Goal: Task Accomplishment & Management: Manage account settings

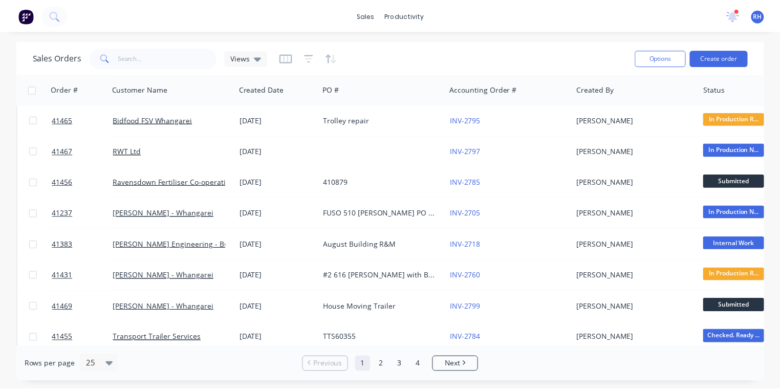
scroll to position [33, 0]
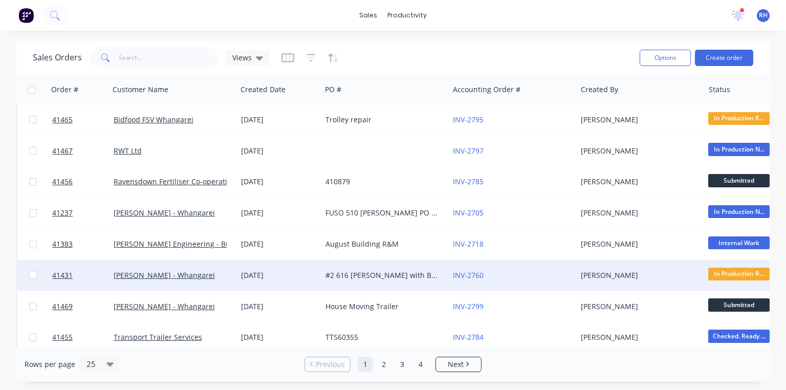
click at [390, 266] on div "#2 616 [PERSON_NAME] with Body Lock and Load Anchorage" at bounding box center [384, 275] width 127 height 31
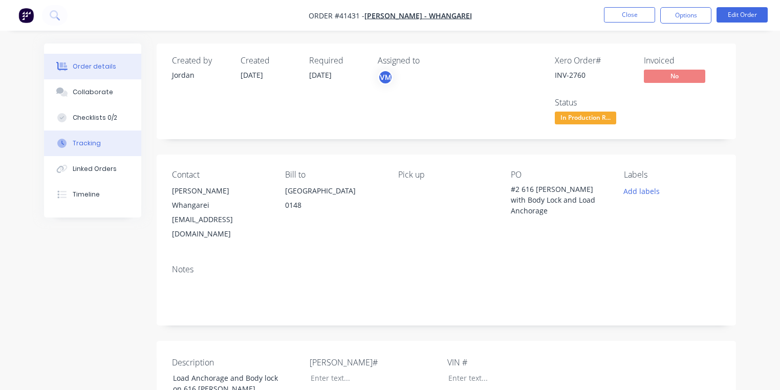
click at [95, 139] on div "Tracking" at bounding box center [87, 143] width 28 height 9
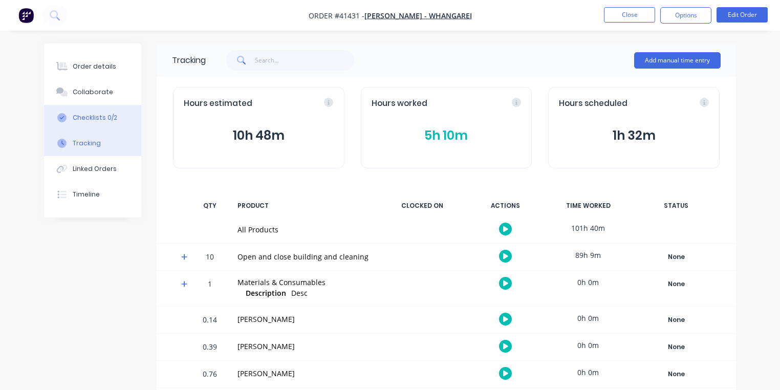
click at [108, 122] on div "Checklists 0/2" at bounding box center [95, 117] width 45 height 9
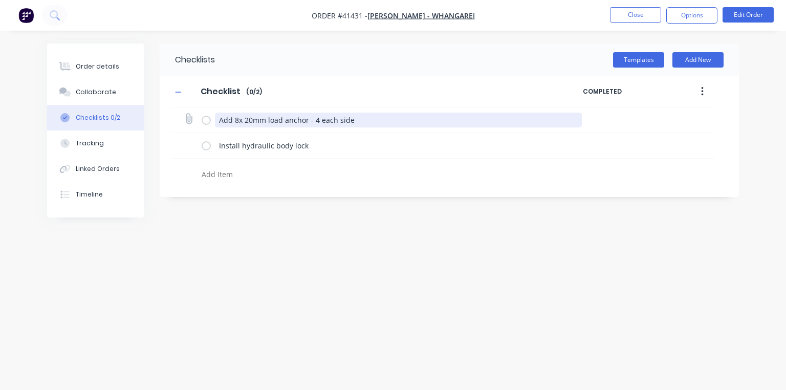
click at [219, 119] on textarea "Add 8x 20mm load anchor - 4 each side" at bounding box center [398, 120] width 367 height 15
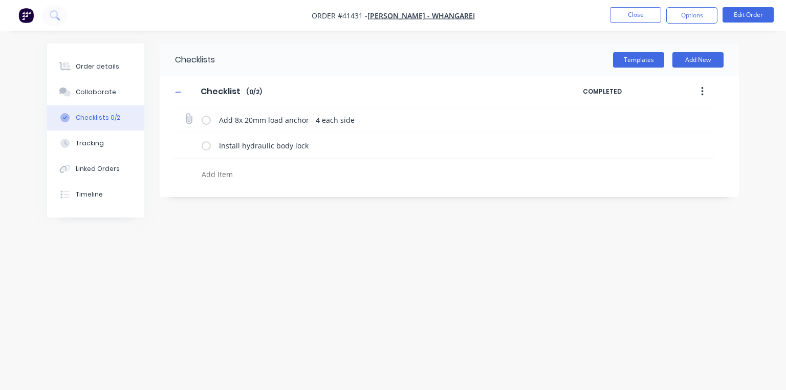
click at [204, 121] on label at bounding box center [206, 120] width 9 height 11
click at [0, 0] on input "checkbox" at bounding box center [0, 0] width 0 height 0
type textarea "x"
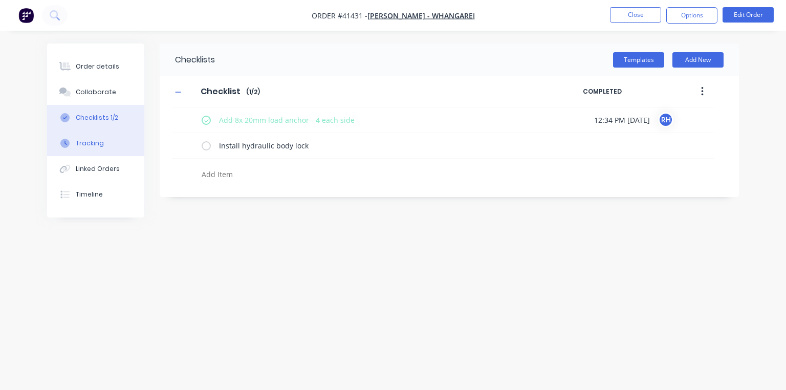
click at [96, 147] on div "Tracking" at bounding box center [90, 143] width 28 height 9
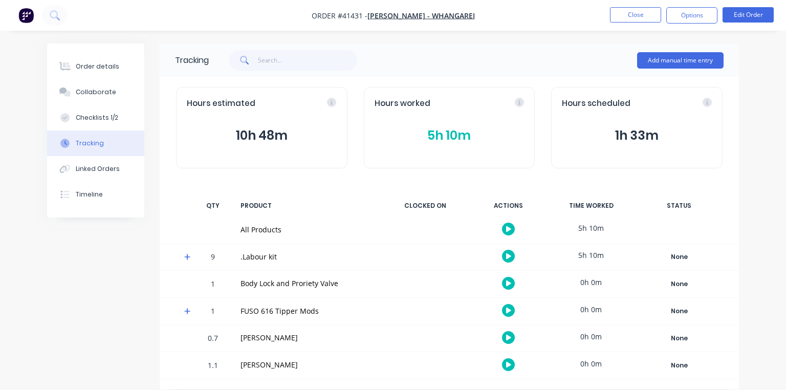
click at [184, 254] on icon at bounding box center [187, 256] width 7 height 7
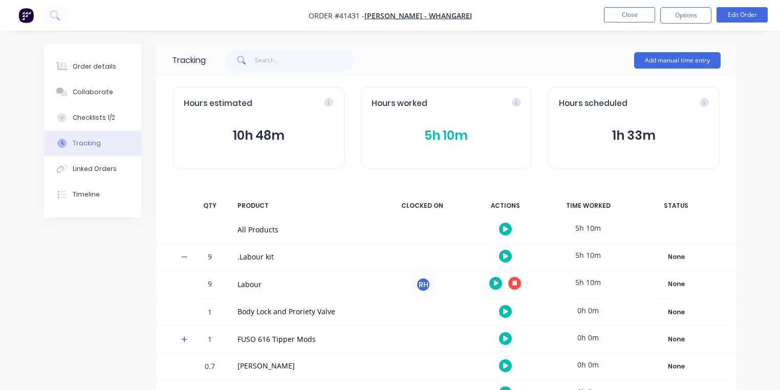
click at [514, 283] on icon "button" at bounding box center [514, 282] width 5 height 5
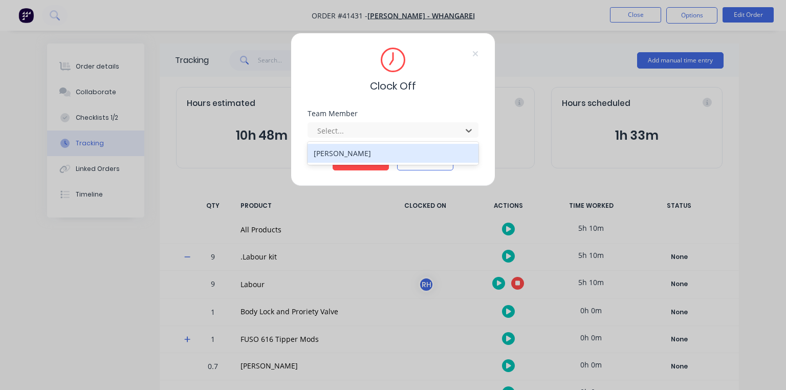
click at [381, 149] on div "[PERSON_NAME]" at bounding box center [392, 153] width 171 height 19
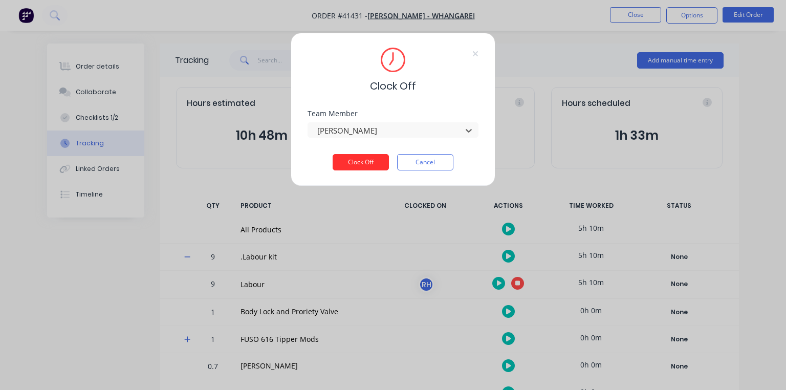
click at [372, 155] on button "Clock Off" at bounding box center [360, 162] width 56 height 16
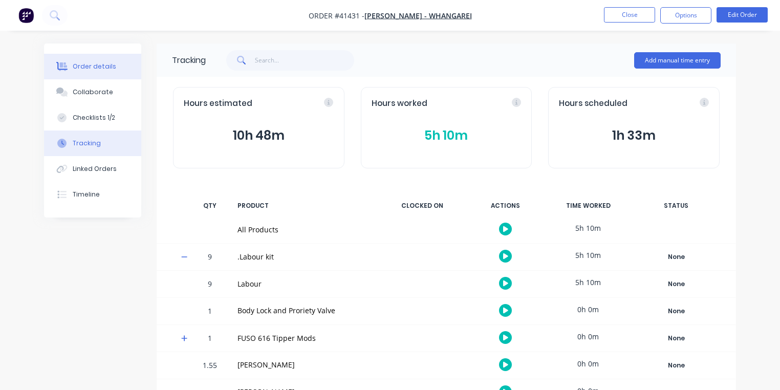
click at [97, 68] on div "Order details" at bounding box center [94, 66] width 43 height 9
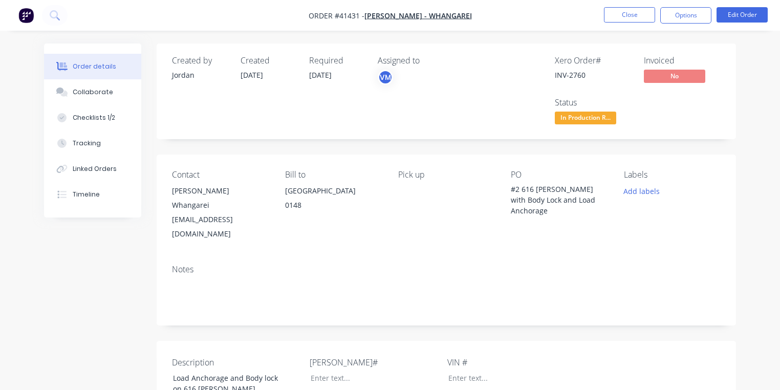
click at [571, 74] on div "INV-2760" at bounding box center [592, 75] width 77 height 11
click at [95, 195] on div "Timeline" at bounding box center [86, 194] width 27 height 9
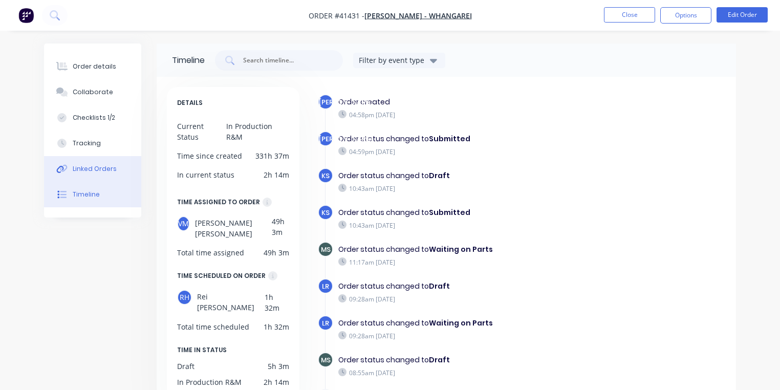
click at [100, 170] on div "Linked Orders" at bounding box center [95, 168] width 44 height 9
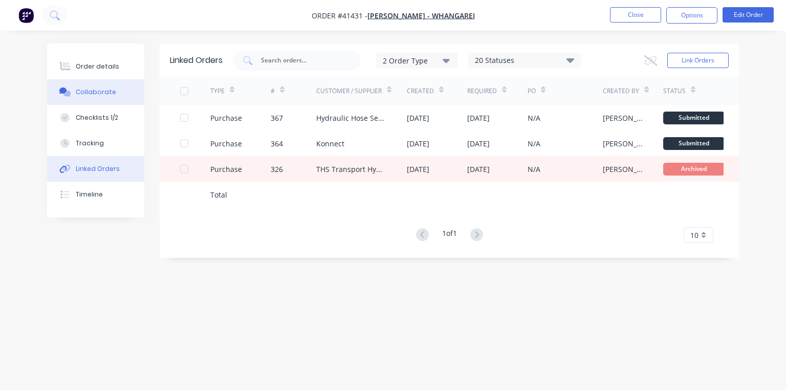
click at [104, 79] on button "Collaborate" at bounding box center [95, 92] width 97 height 26
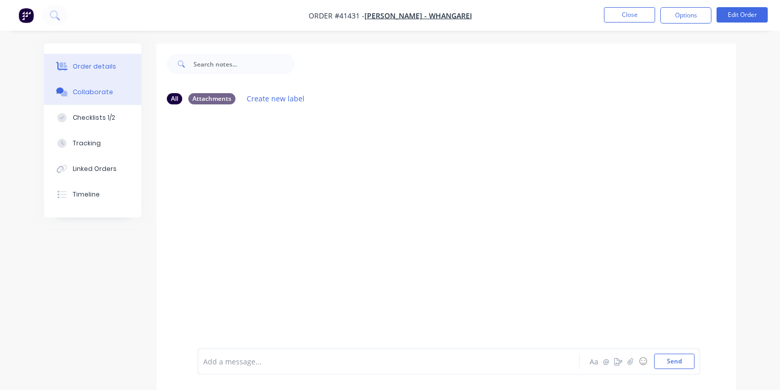
click at [100, 64] on div "Order details" at bounding box center [94, 66] width 43 height 9
click at [33, 18] on img "button" at bounding box center [25, 15] width 15 height 15
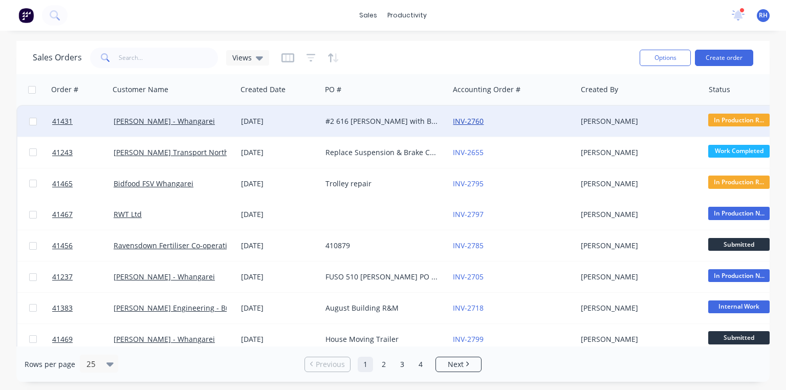
click at [470, 121] on link "INV-2760" at bounding box center [468, 121] width 31 height 10
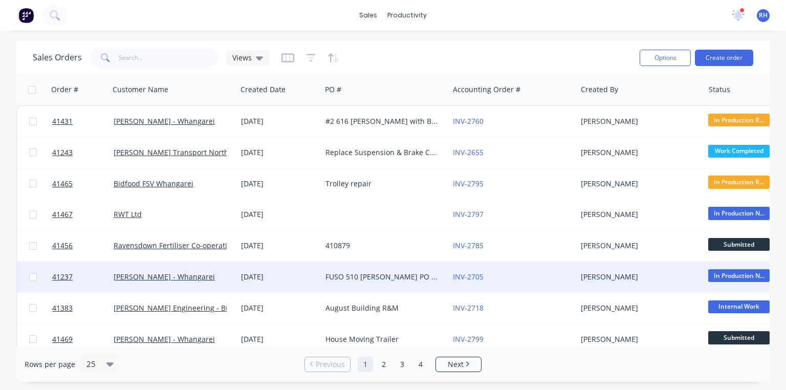
click at [386, 276] on div "FUSO 510 [PERSON_NAME] PO 825751" at bounding box center [382, 277] width 114 height 10
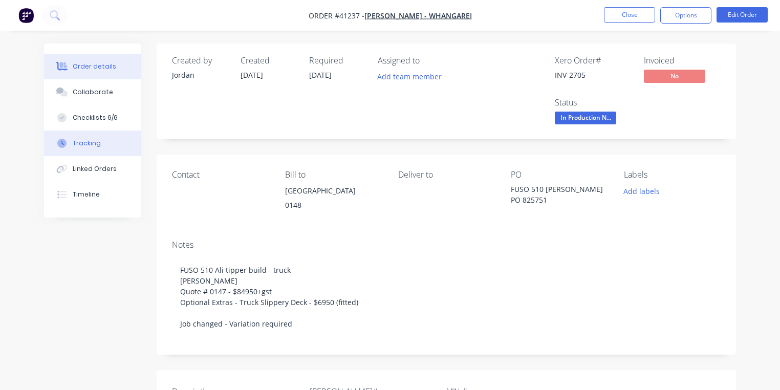
click at [100, 143] on button "Tracking" at bounding box center [92, 143] width 97 height 26
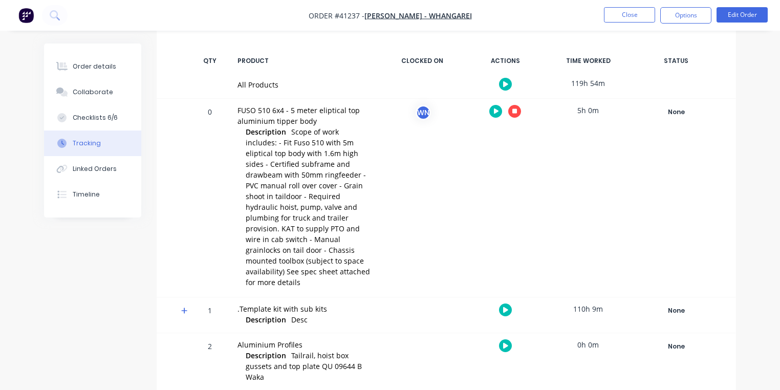
scroll to position [144, 0]
click at [184, 308] on icon at bounding box center [184, 311] width 6 height 6
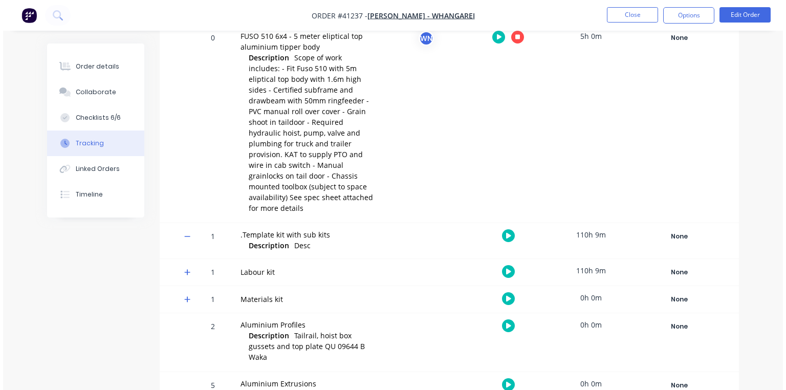
scroll to position [219, 0]
click at [184, 269] on icon at bounding box center [184, 272] width 6 height 6
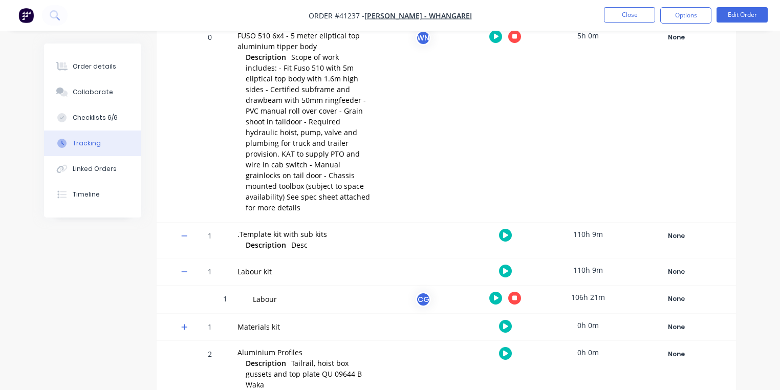
click at [497, 295] on icon "button" at bounding box center [496, 298] width 5 height 7
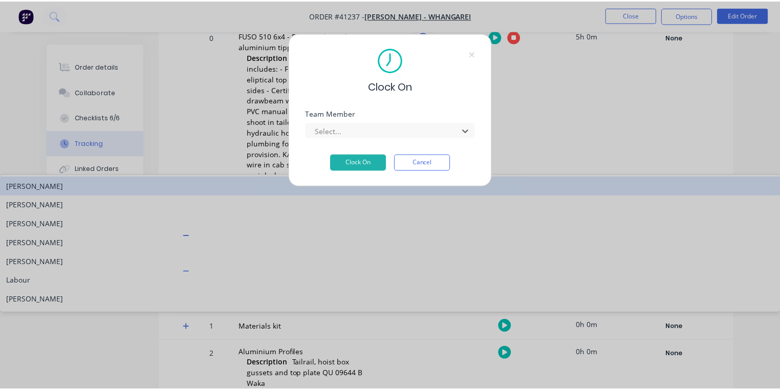
scroll to position [112, 0]
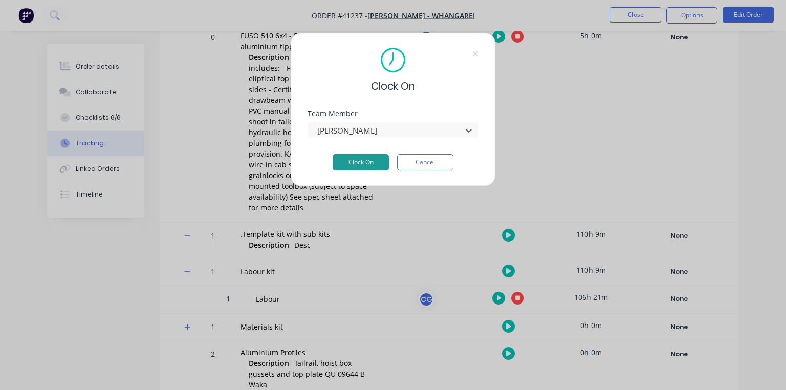
click at [371, 164] on button "Clock On" at bounding box center [360, 162] width 56 height 16
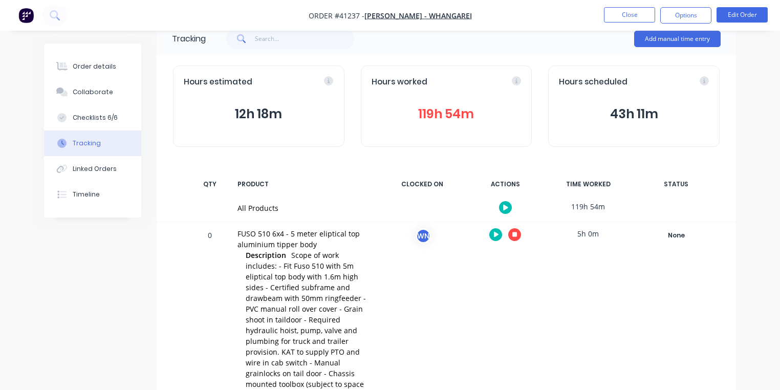
scroll to position [0, 0]
